Goal: Transaction & Acquisition: Purchase product/service

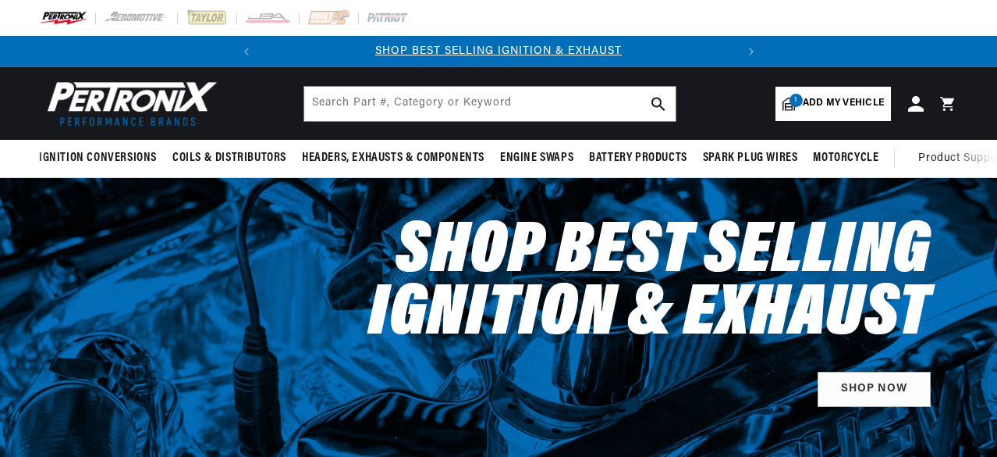
select select "2003"
select select "Toyota"
select select "Tundra"
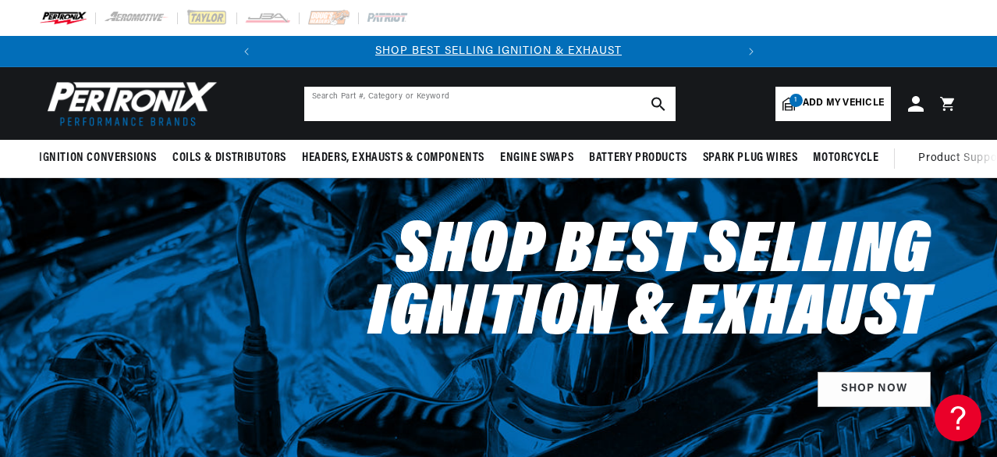
click at [560, 113] on input "text" at bounding box center [489, 104] width 371 height 34
paste input "JBE/2010SJS"
type input "JBE/2010SJS"
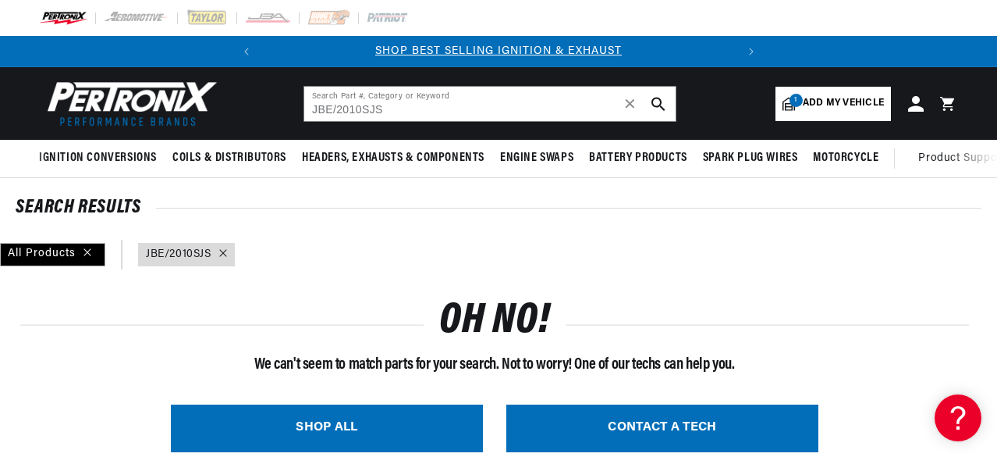
click at [821, 113] on link "1 Add my vehicle" at bounding box center [833, 104] width 115 height 34
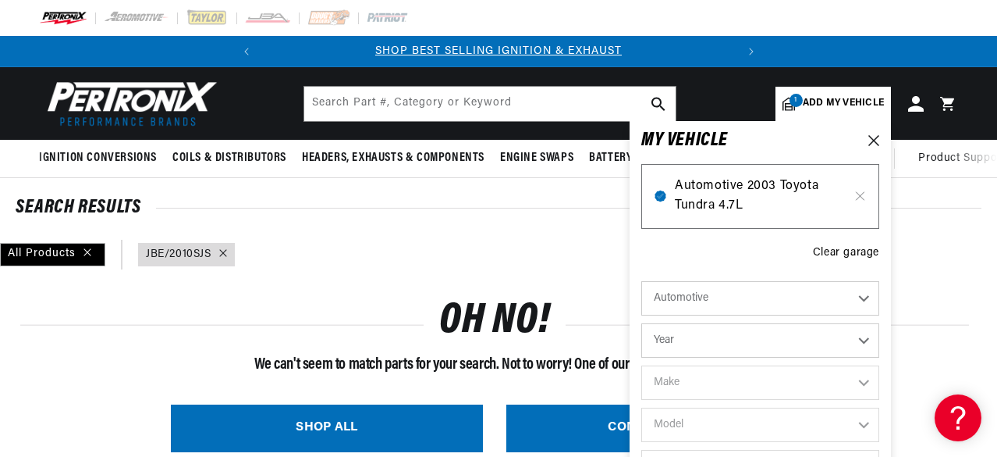
click at [776, 191] on span "Automotive 2003 Toyota Tundra 4.7L" at bounding box center [760, 196] width 171 height 40
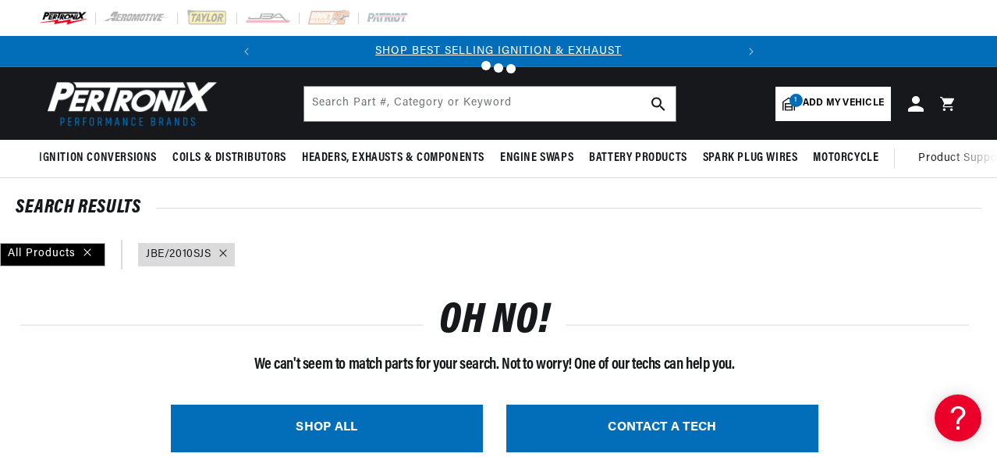
type input "JBE/2010SJS"
click at [636, 104] on span "✕" at bounding box center [631, 104] width 14 height 0
click at [849, 101] on span "Add my vehicle" at bounding box center [843, 103] width 81 height 15
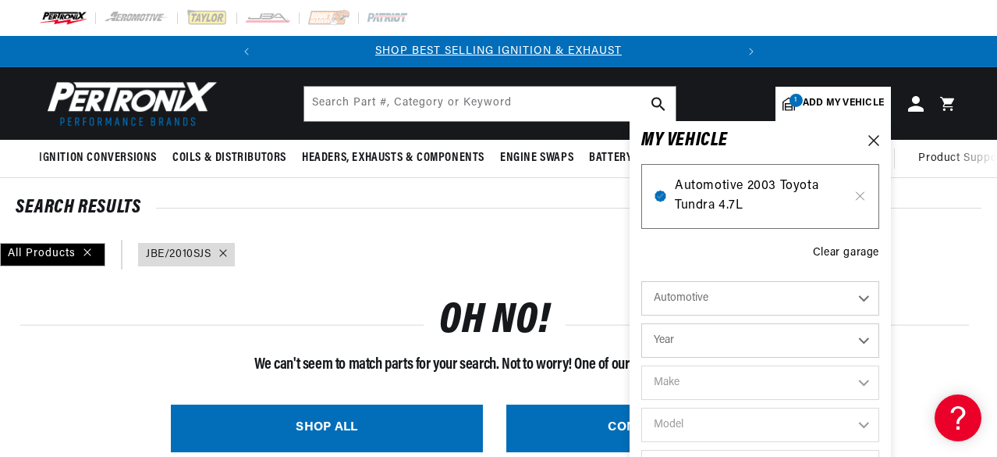
scroll to position [0, 473]
click at [725, 187] on span "Automotive 2003 Toyota Tundra 4.7L" at bounding box center [760, 196] width 171 height 40
type input "JBE/2010SJS"
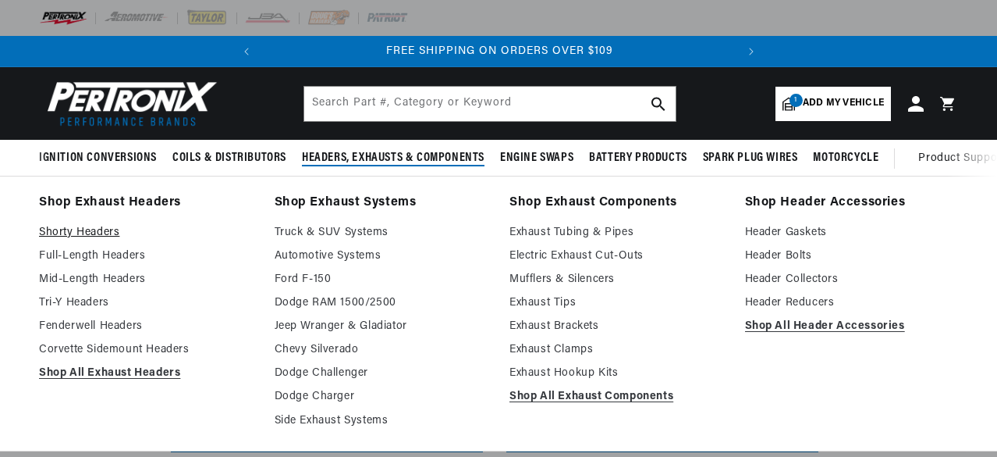
click at [67, 233] on link "Shorty Headers" at bounding box center [146, 232] width 214 height 19
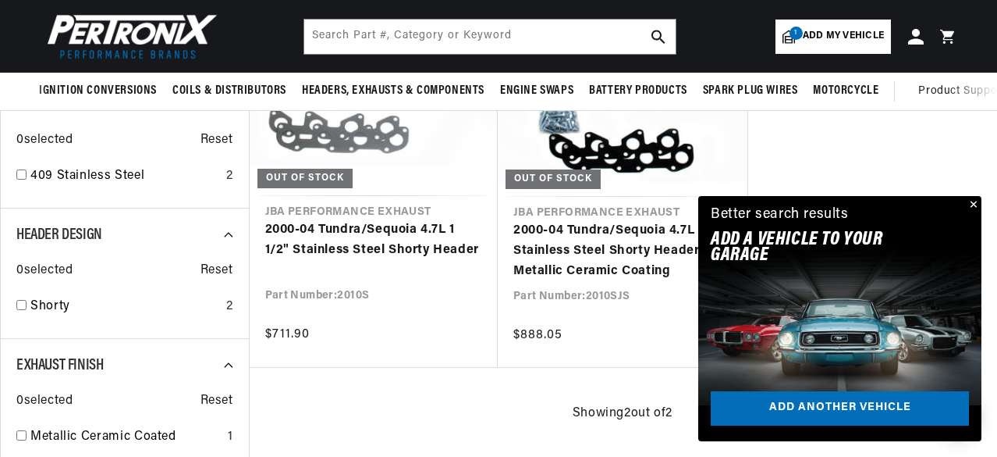
scroll to position [657, 0]
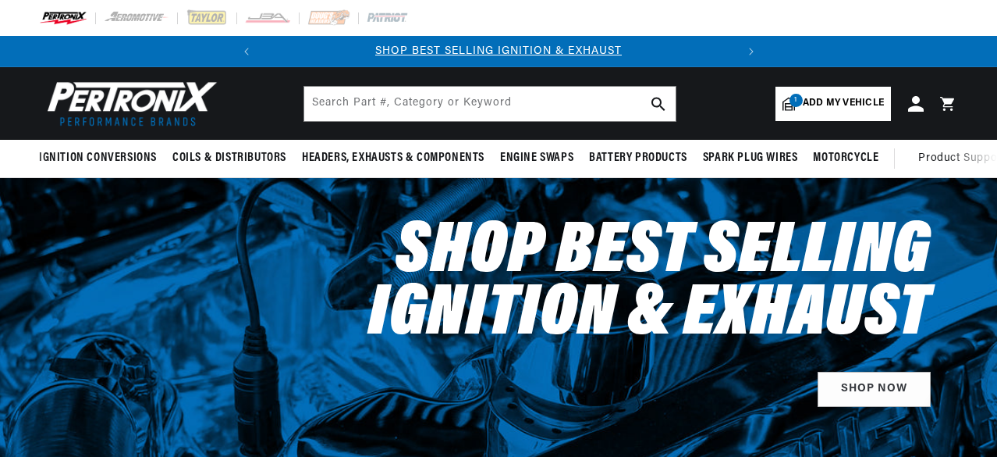
select select "2003"
select select "Toyota"
select select "Tundra"
